Goal: Check status

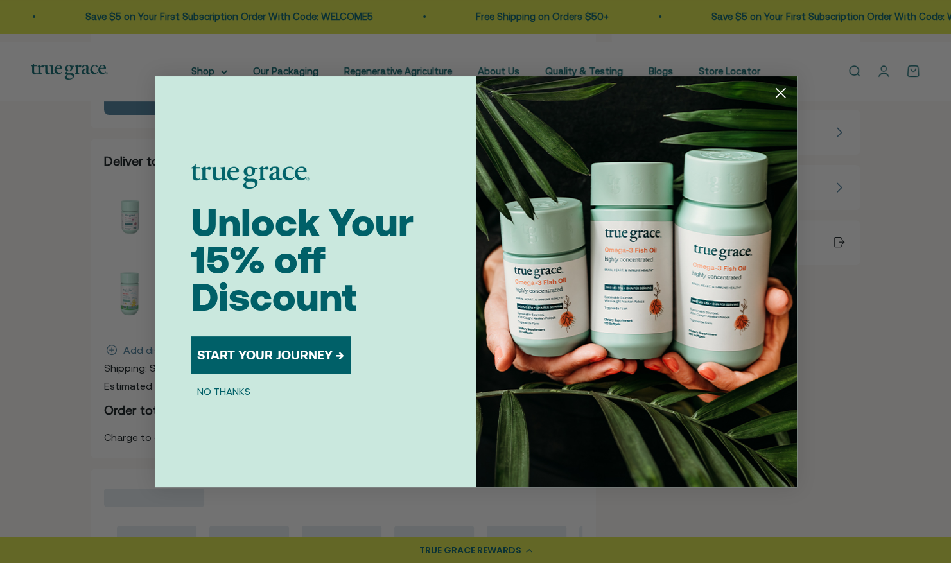
scroll to position [145, 0]
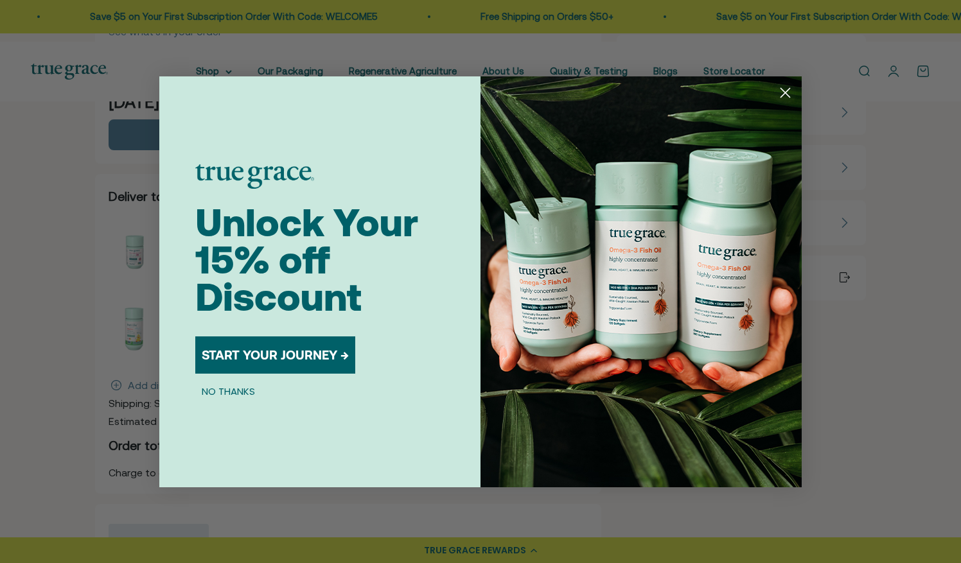
click at [786, 96] on circle "Close dialog" at bounding box center [785, 92] width 21 height 21
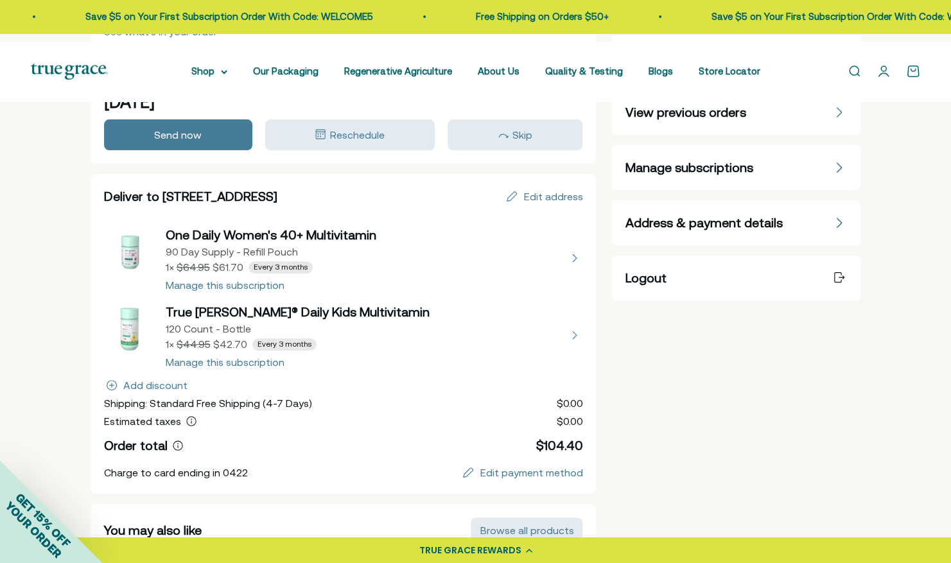
click at [877, 78] on link "Open account page" at bounding box center [884, 71] width 14 height 14
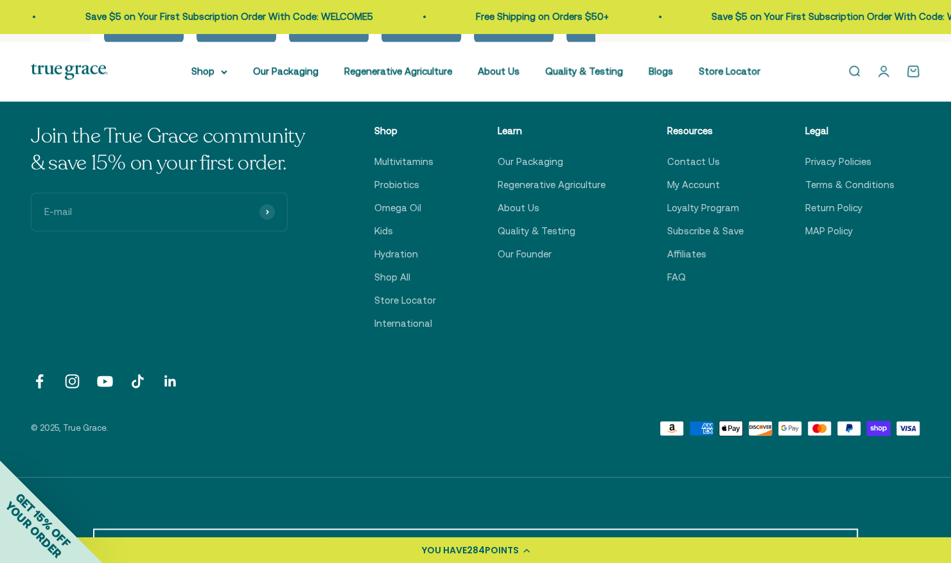
scroll to position [839, 0]
click at [667, 170] on link "Contact Us" at bounding box center [693, 162] width 53 height 15
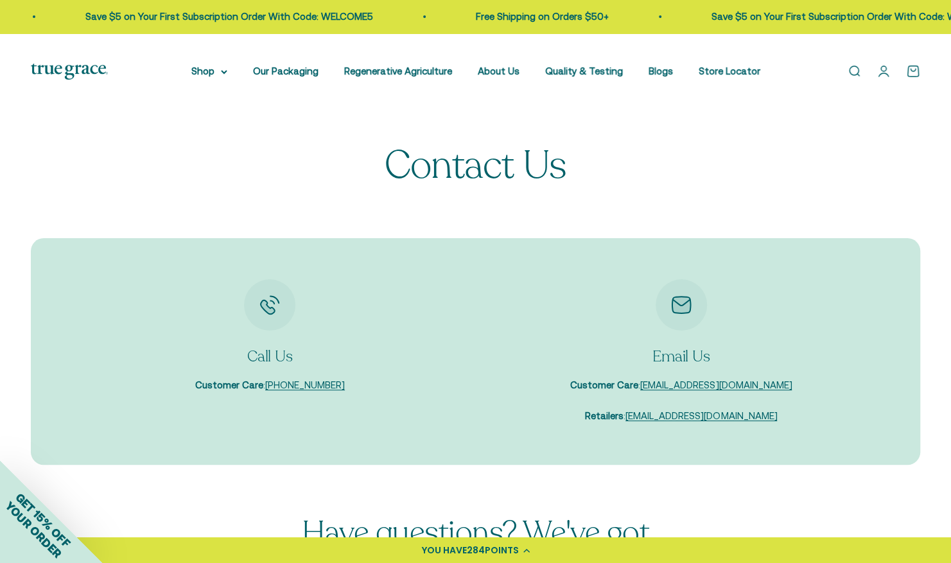
click at [909, 78] on link "Open cart 0" at bounding box center [913, 71] width 14 height 14
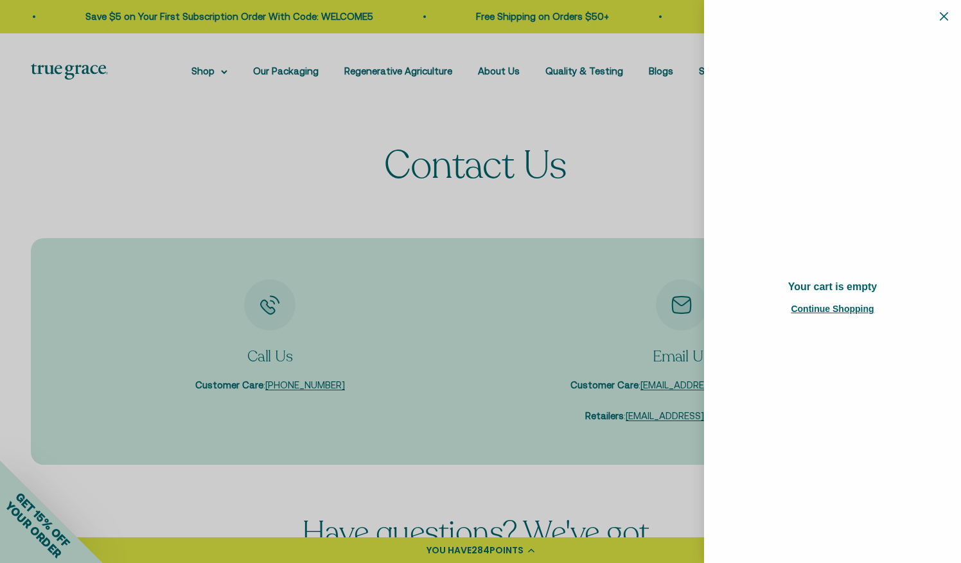
click at [948, 16] on div "Item(s) in your cart - 0 items 0" at bounding box center [832, 16] width 257 height 32
click at [942, 12] on icon "Close" at bounding box center [944, 16] width 8 height 8
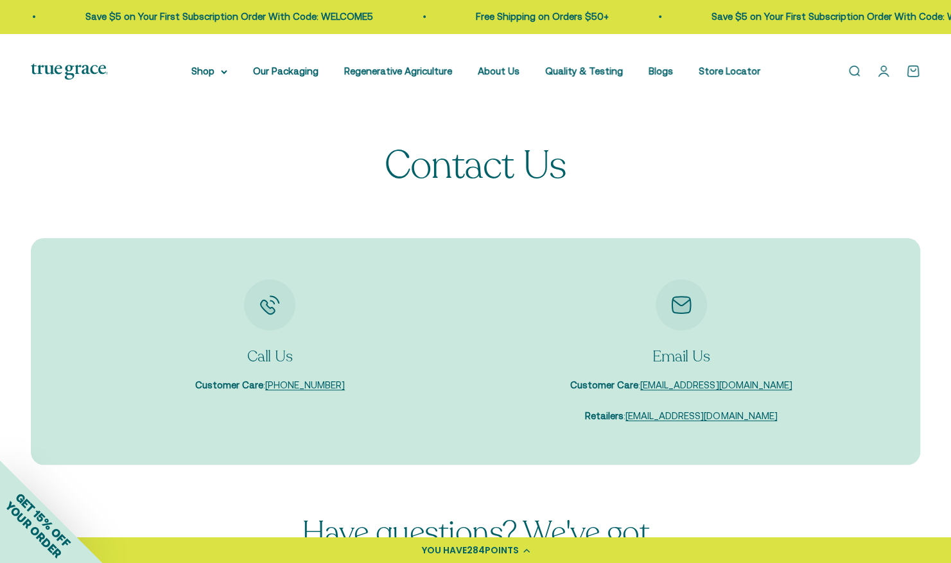
click at [877, 78] on link "Open account page" at bounding box center [884, 71] width 14 height 14
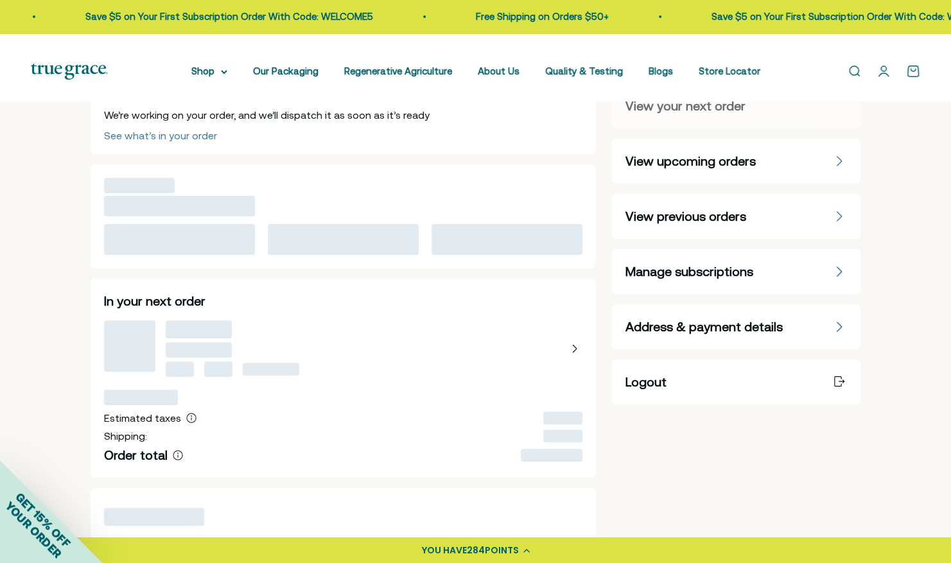
scroll to position [41, 0]
click at [204, 140] on div "See what’s in your order" at bounding box center [160, 135] width 113 height 10
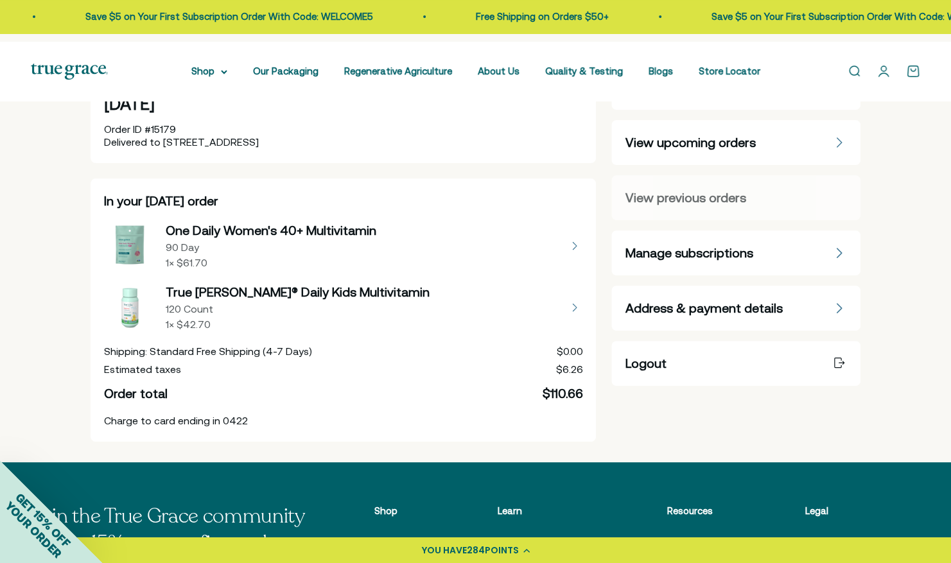
scroll to position [59, 0]
